Goal: Register for event/course

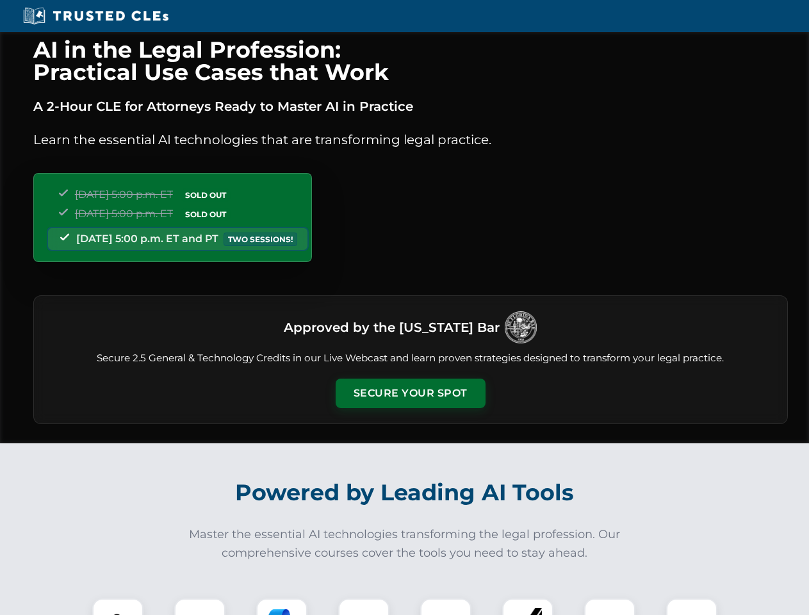
click at [410, 394] on button "Secure Your Spot" at bounding box center [411, 393] width 150 height 29
click at [118, 607] on img at bounding box center [117, 624] width 37 height 37
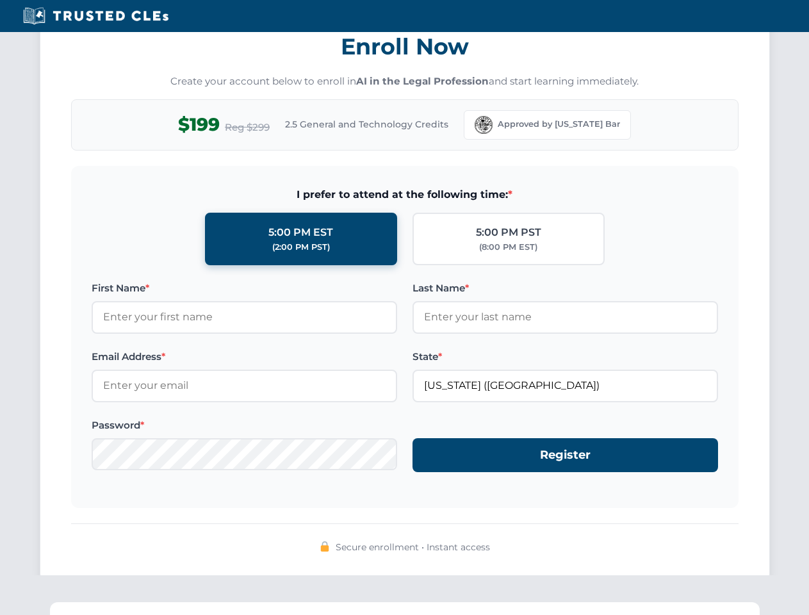
scroll to position [1258, 0]
